Goal: Contribute content: Add original content to the website for others to see

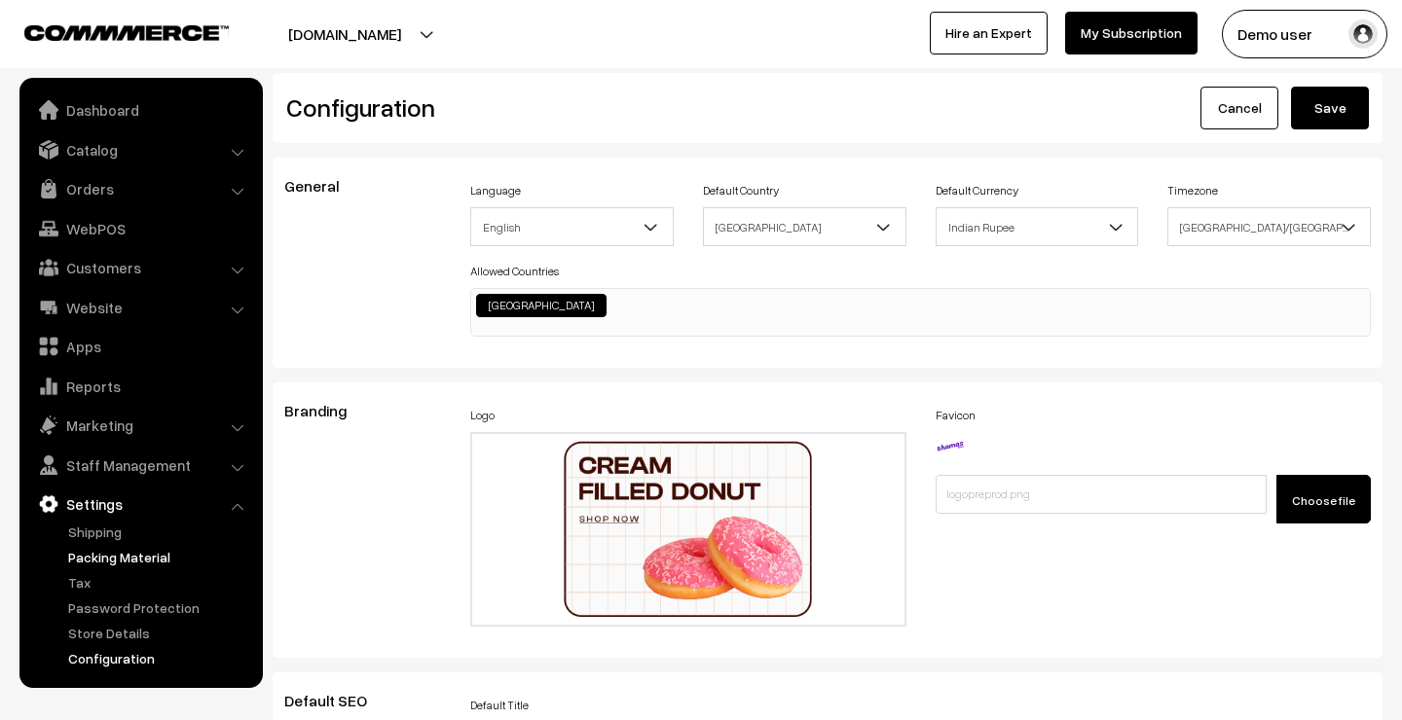
click at [142, 552] on link "Packing Material" at bounding box center [159, 557] width 193 height 20
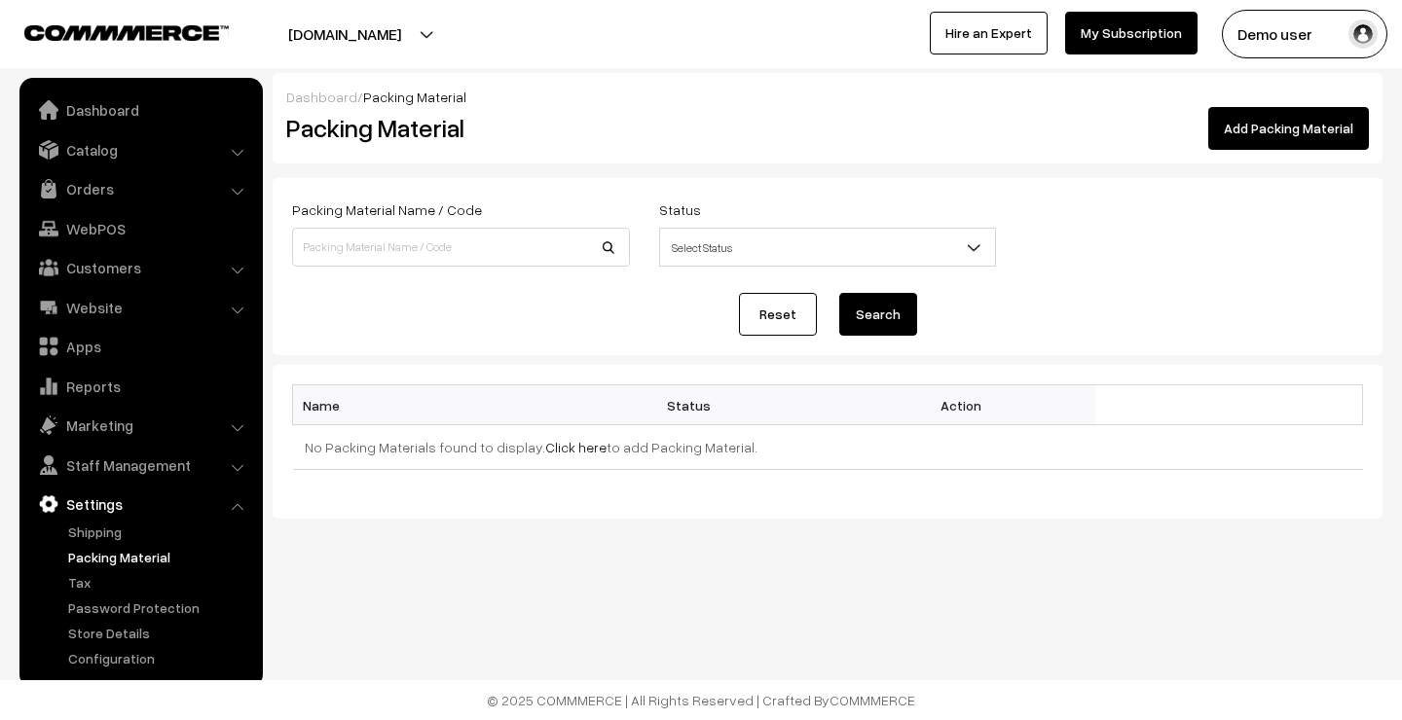
click at [1293, 140] on link "Add Packing Material" at bounding box center [1288, 128] width 161 height 43
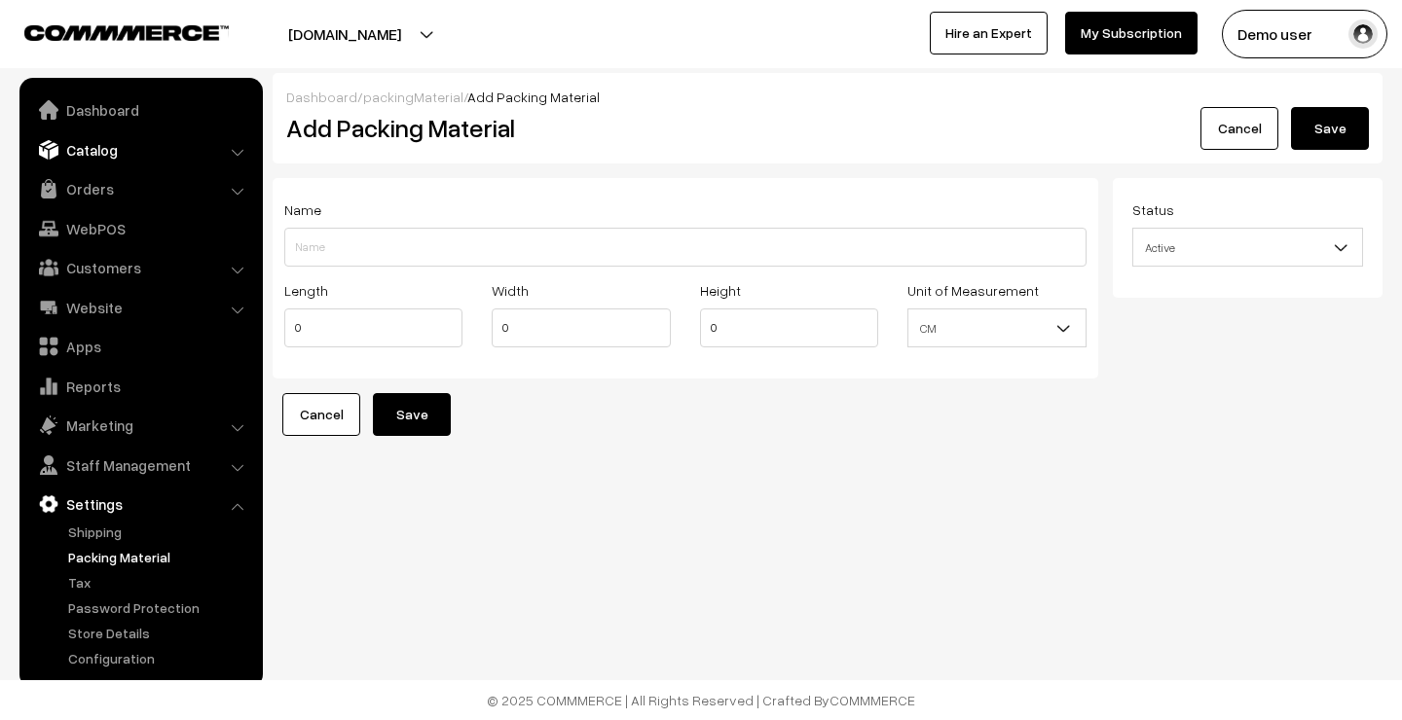
click at [92, 149] on link "Catalog" at bounding box center [140, 149] width 232 height 35
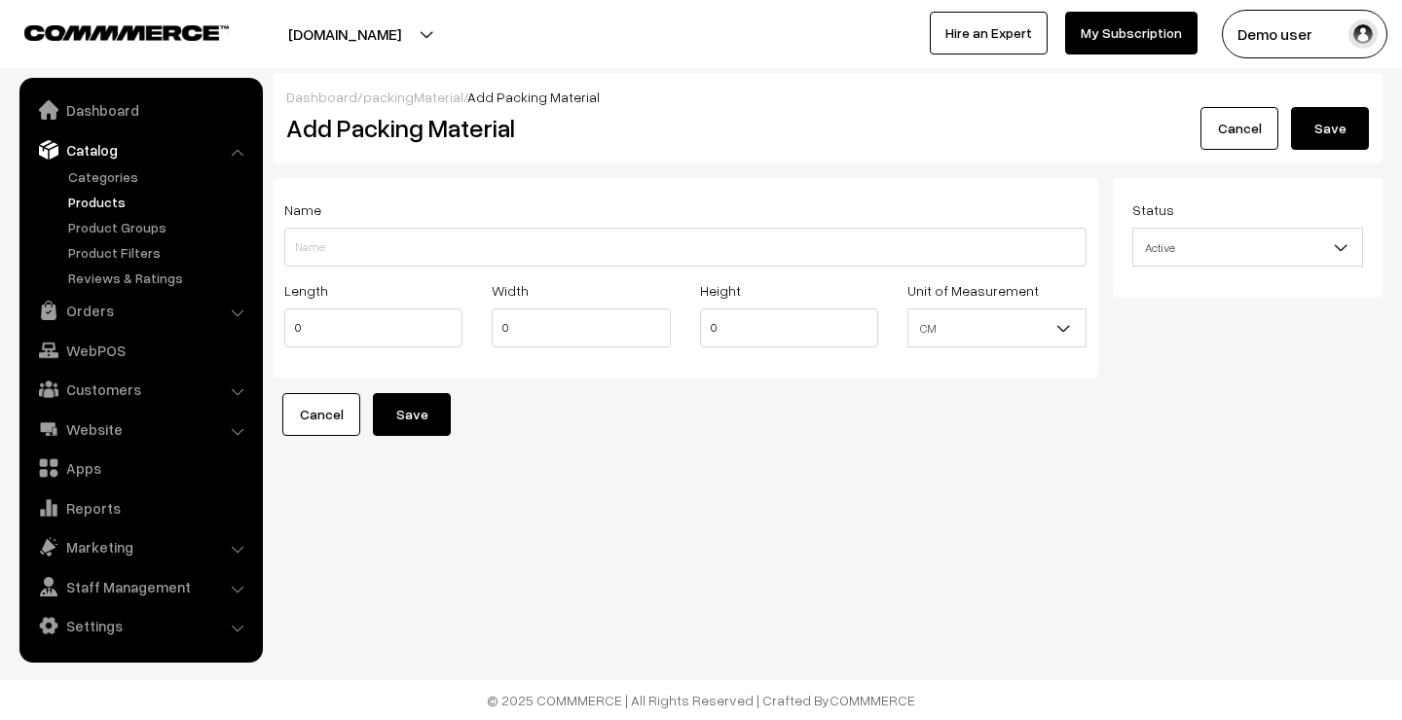
click at [94, 202] on link "Products" at bounding box center [159, 202] width 193 height 20
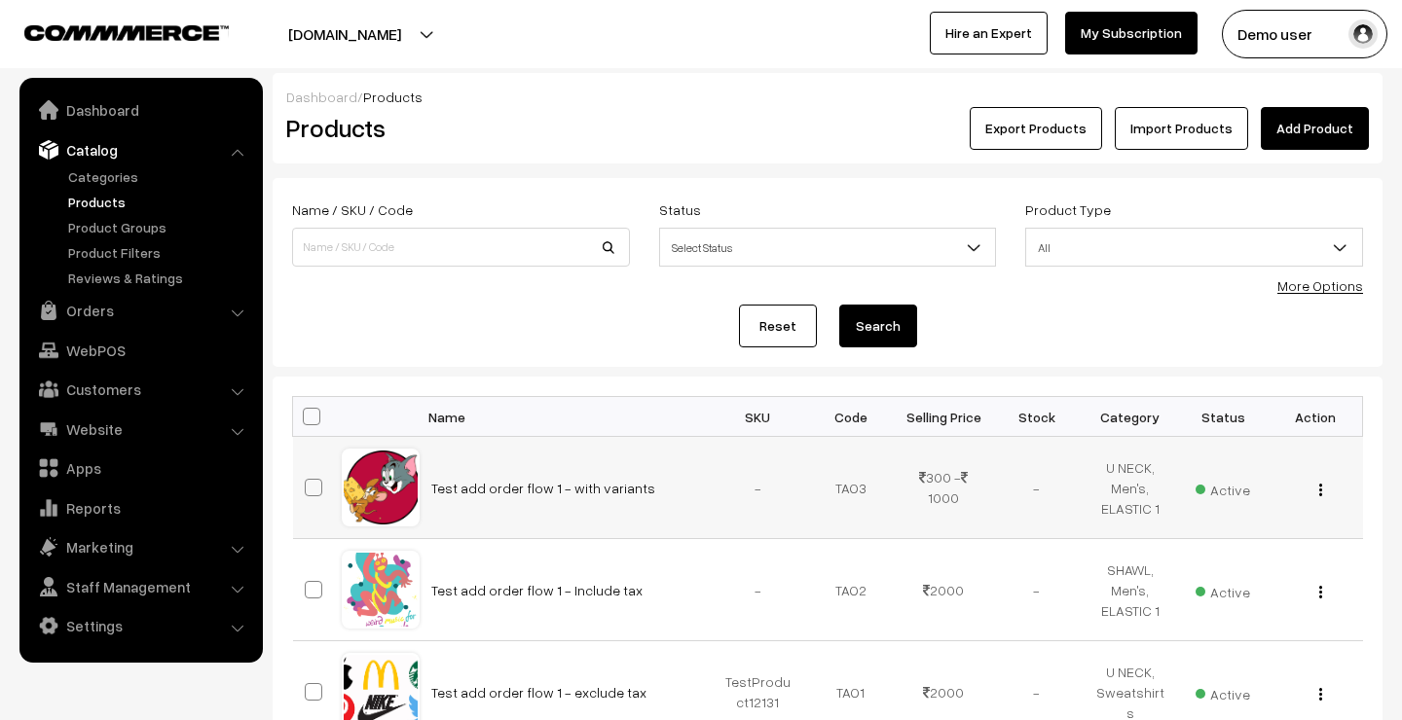
scroll to position [13, 0]
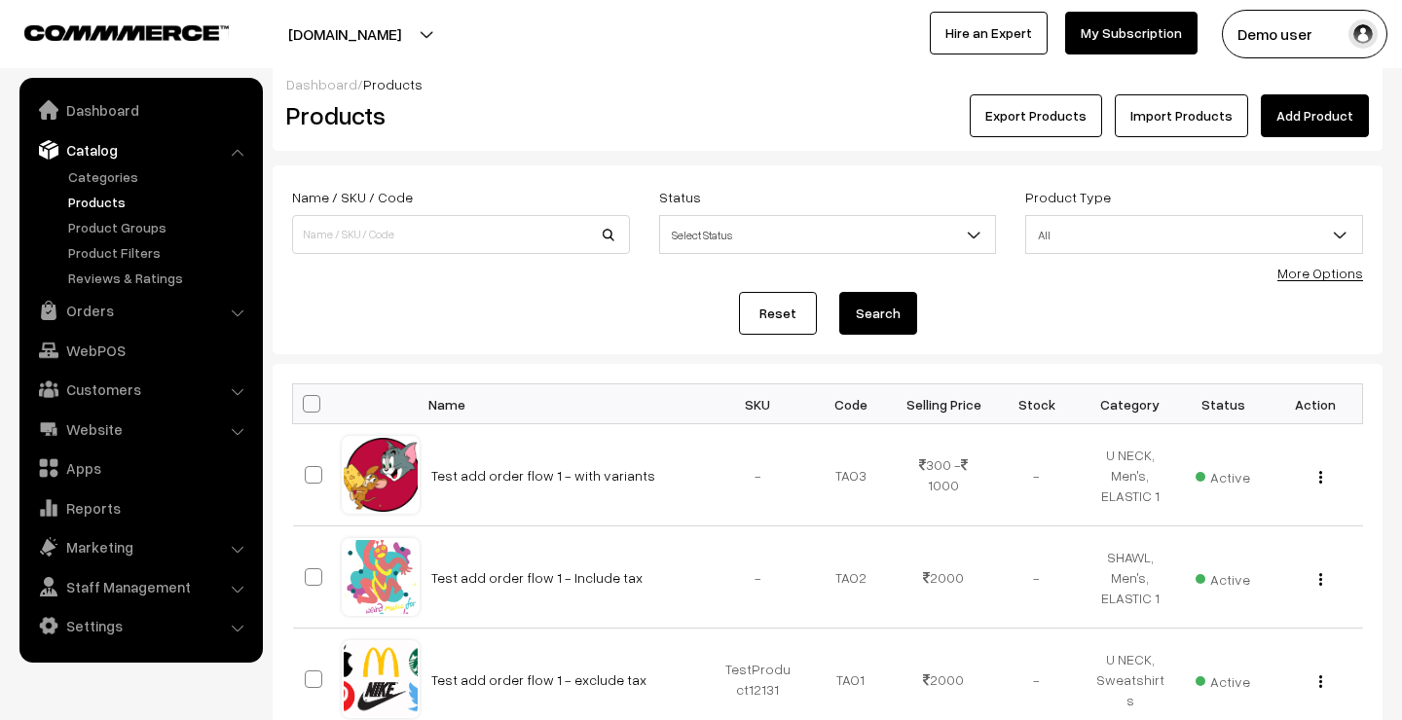
click at [1303, 131] on link "Add Product" at bounding box center [1315, 115] width 108 height 43
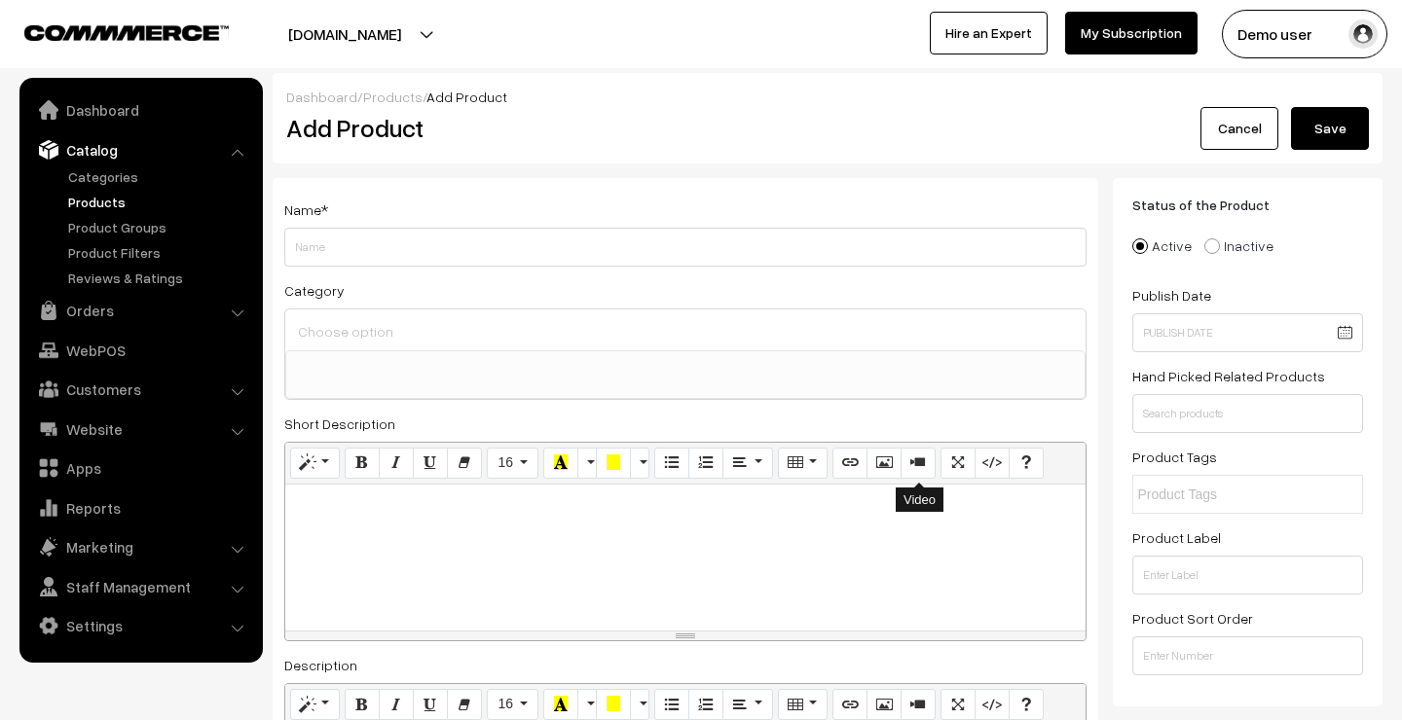
select select
